Goal: Navigation & Orientation: Find specific page/section

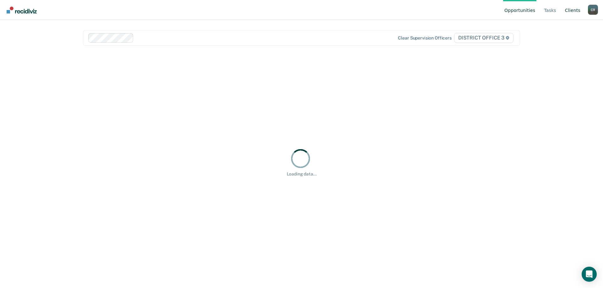
click at [567, 11] on link "Client s" at bounding box center [572, 10] width 18 height 20
